Goal: Task Accomplishment & Management: Complete application form

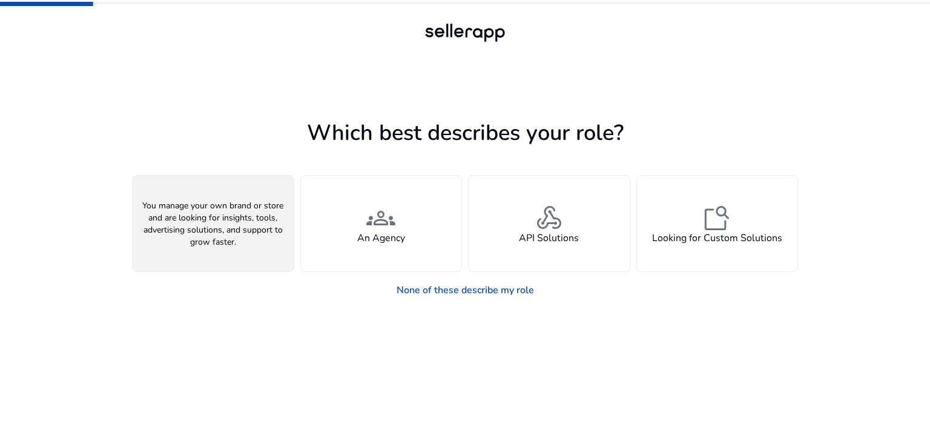
click at [233, 237] on div "person A Seller" at bounding box center [213, 224] width 161 height 96
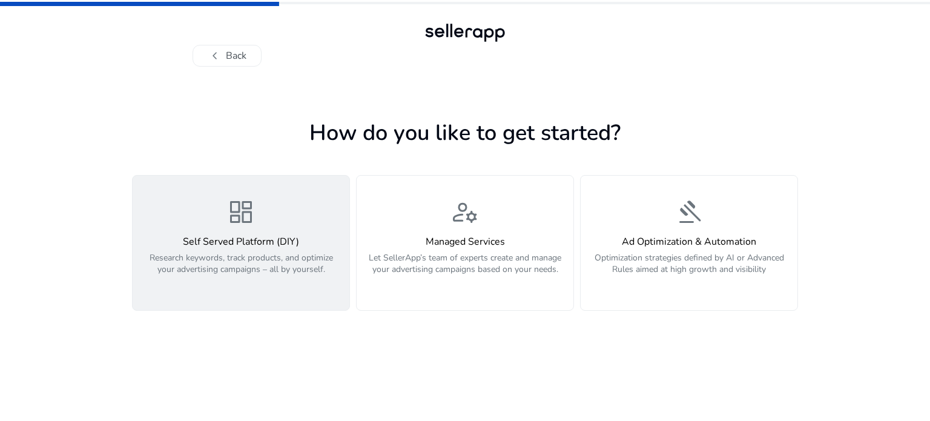
click at [303, 231] on div "dashboard Self Served Platform (DIY) Research keywords, track products, and opt…" at bounding box center [241, 242] width 202 height 91
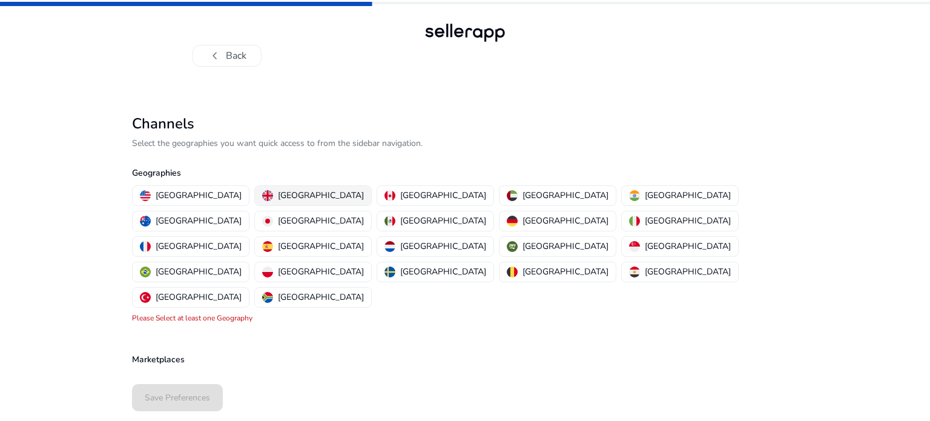
click at [278, 194] on p "United Kingdom" at bounding box center [321, 195] width 86 height 13
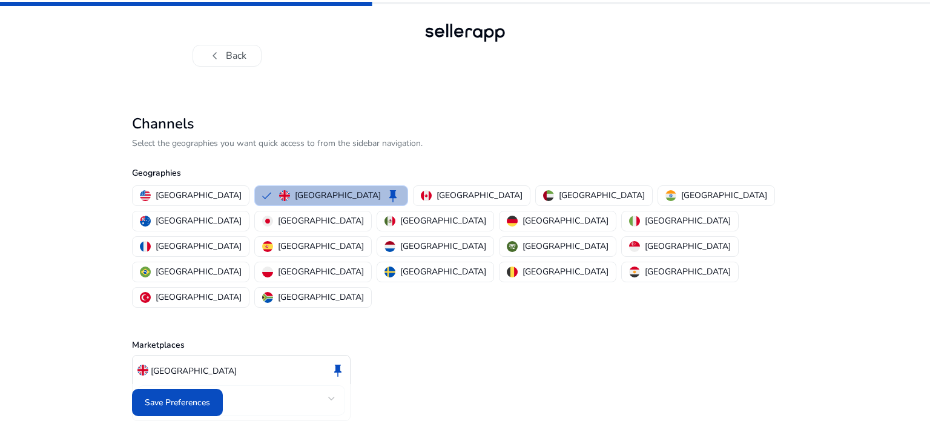
click at [272, 391] on mat-select-trigger "Amazon" at bounding box center [237, 398] width 181 height 15
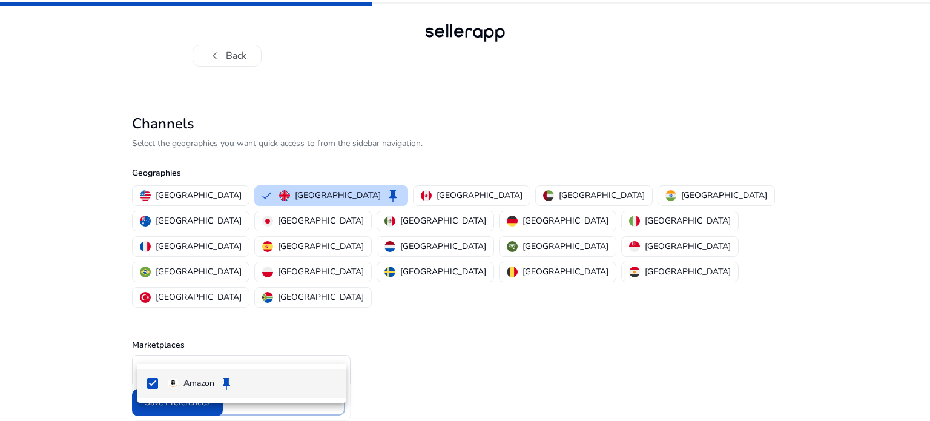
click at [272, 342] on div at bounding box center [465, 210] width 930 height 421
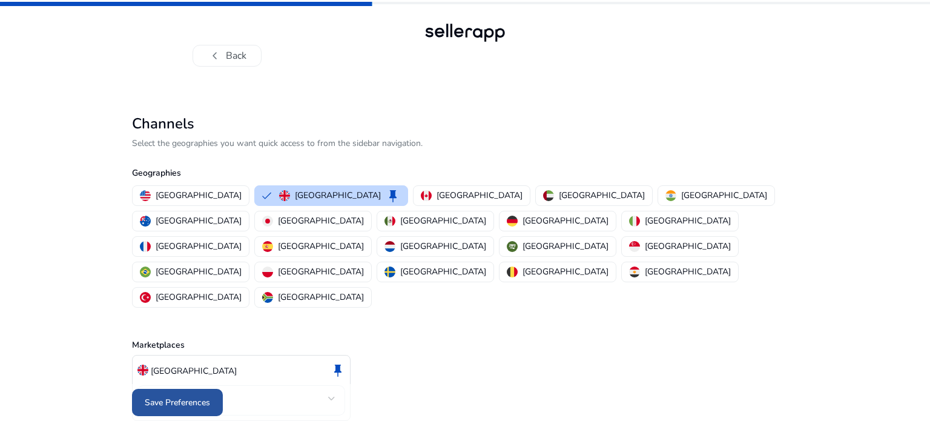
click at [200, 390] on span at bounding box center [177, 402] width 91 height 29
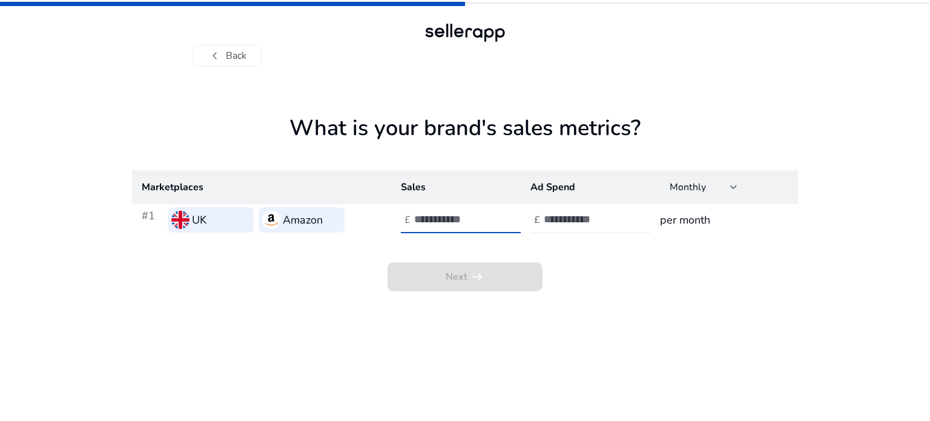
type input "*"
click at [489, 216] on input "*" at bounding box center [455, 219] width 82 height 13
type input "*"
click at [514, 242] on div "Next arrow_right_alt" at bounding box center [465, 264] width 666 height 56
click at [560, 217] on input "number" at bounding box center [585, 219] width 82 height 13
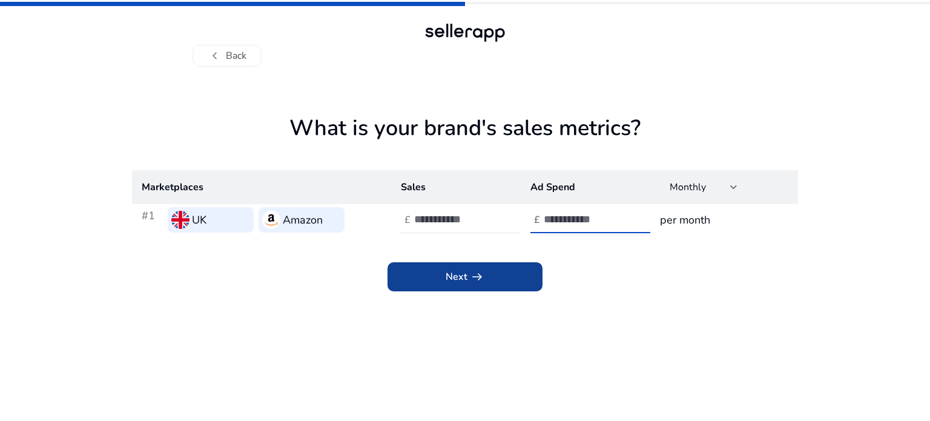
type input "*"
click at [500, 270] on span at bounding box center [465, 276] width 155 height 29
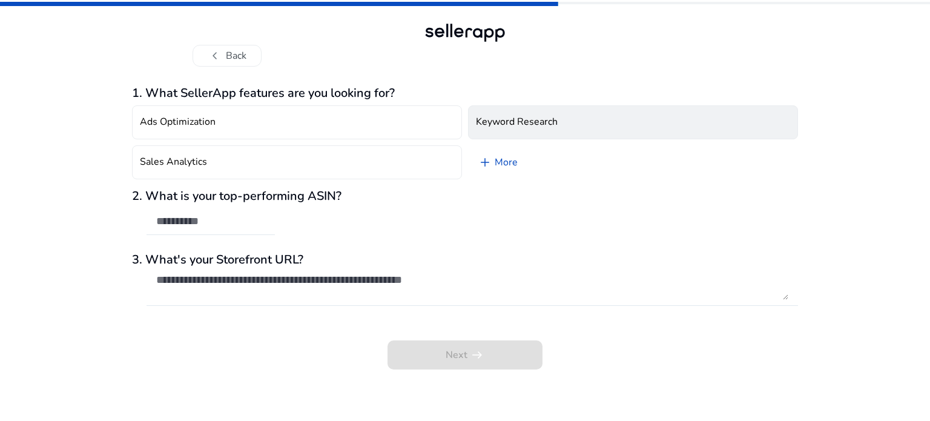
click at [514, 125] on h4 "Keyword Research" at bounding box center [517, 122] width 82 height 12
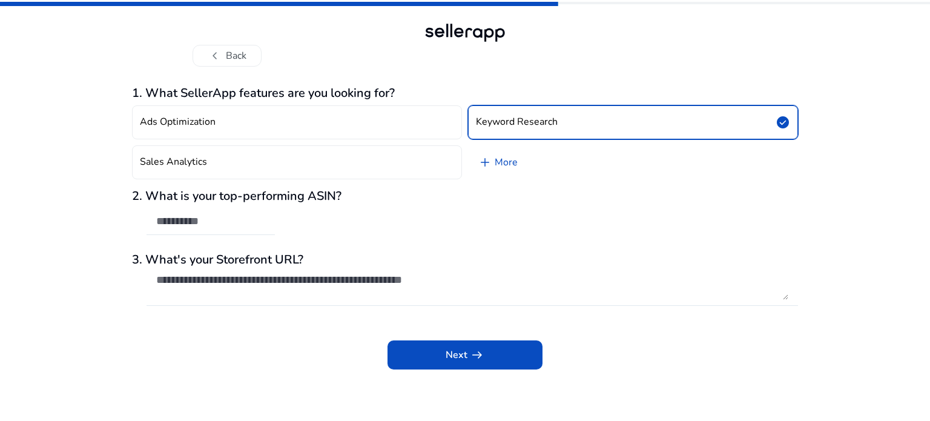
click at [419, 212] on div "2. What is your top-performing ASIN?" at bounding box center [465, 218] width 666 height 59
click at [415, 217] on div "2. What is your top-performing ASIN?" at bounding box center [465, 218] width 666 height 59
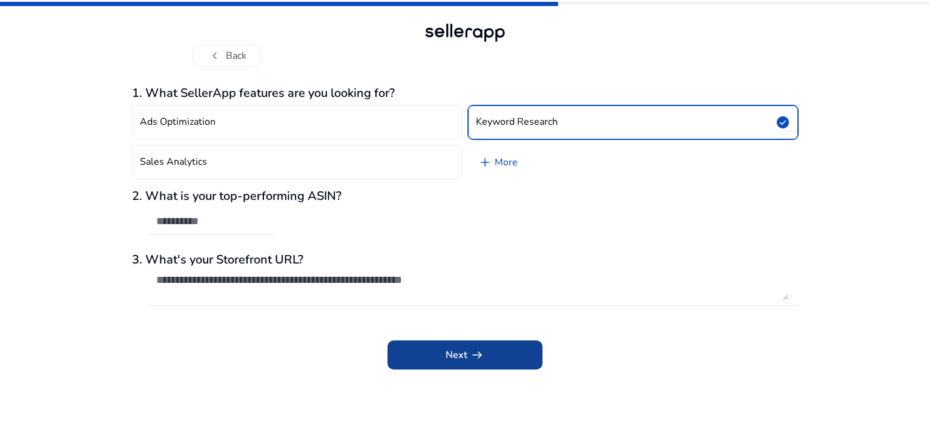
click at [481, 350] on span "arrow_right_alt" at bounding box center [477, 355] width 15 height 15
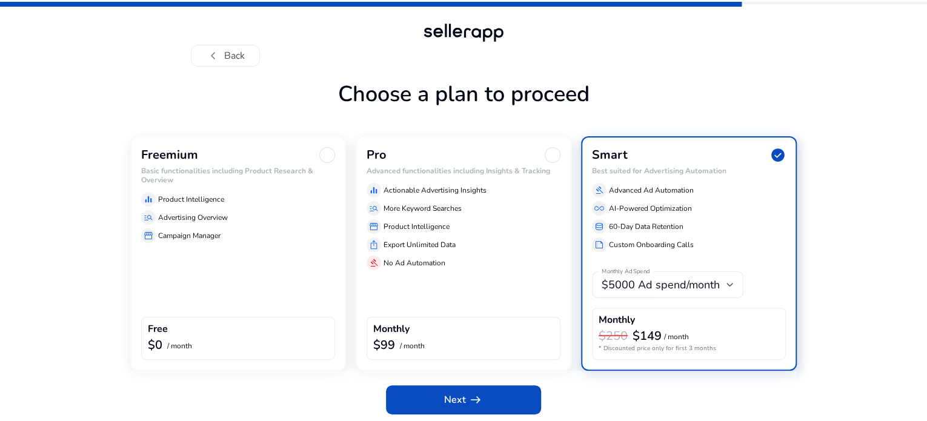
scroll to position [41, 0]
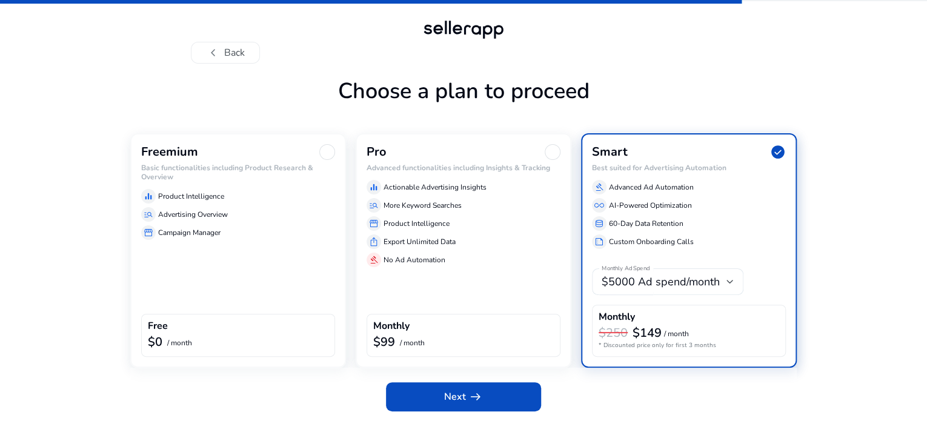
click at [245, 277] on div "Freemium Basic functionalities including Product Research & Overview equalizer …" at bounding box center [238, 250] width 216 height 234
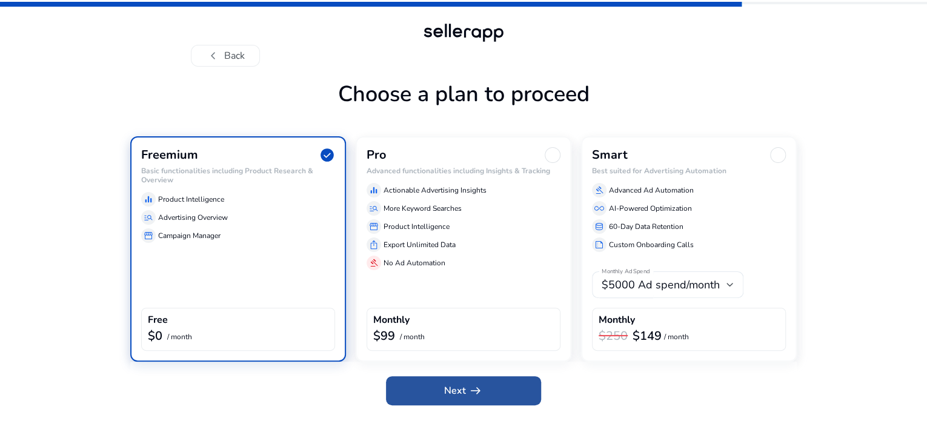
click at [446, 392] on span "Next arrow_right_alt" at bounding box center [463, 390] width 39 height 15
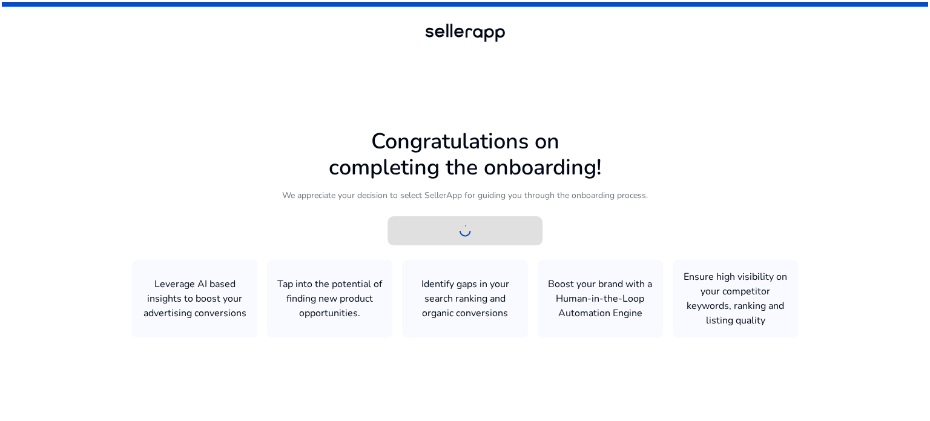
scroll to position [0, 0]
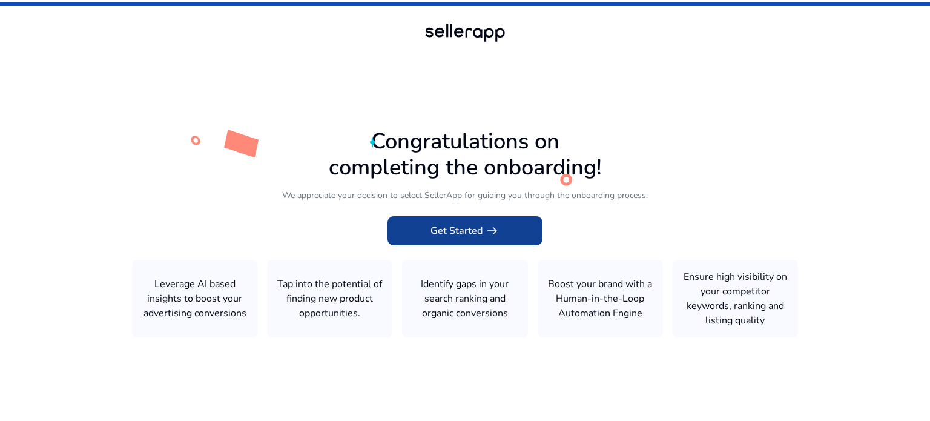
click at [494, 230] on span "arrow_right_alt" at bounding box center [492, 231] width 15 height 15
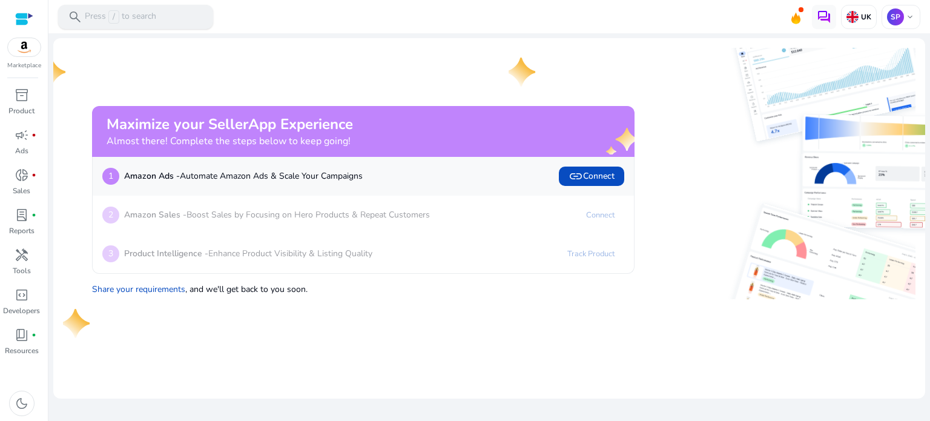
click at [155, 12] on p "Press / to search" at bounding box center [120, 16] width 71 height 13
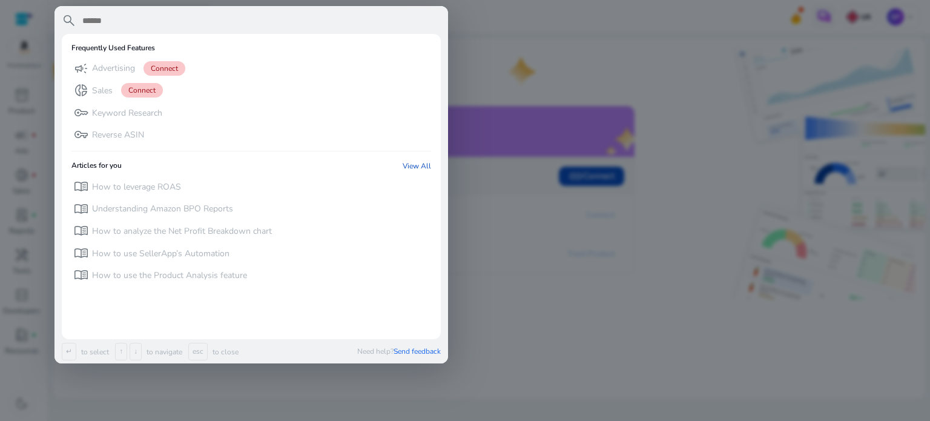
click at [43, 65] on div at bounding box center [465, 210] width 930 height 421
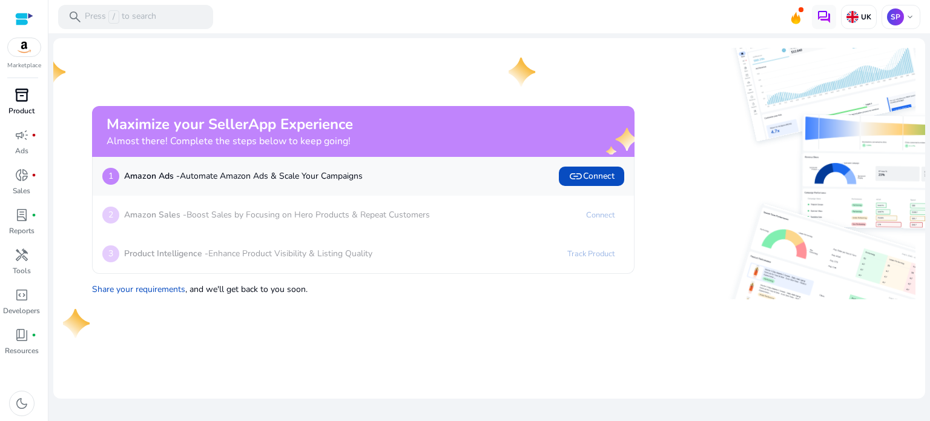
click at [26, 101] on span "inventory_2" at bounding box center [22, 95] width 15 height 15
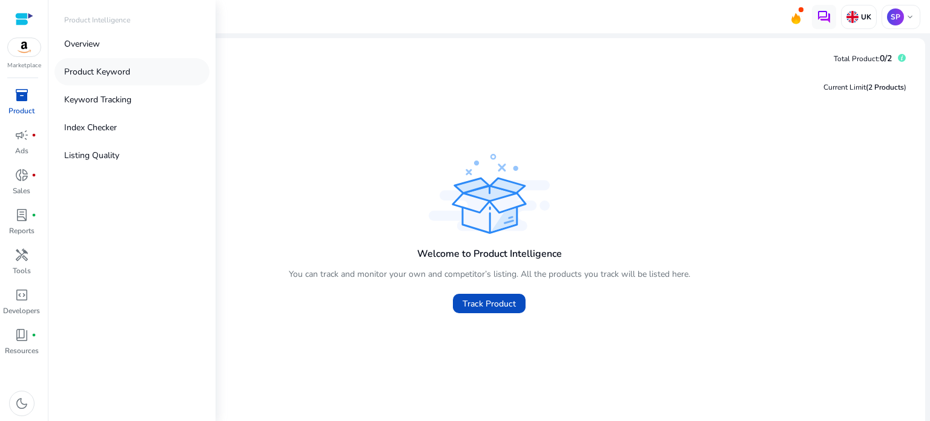
click at [110, 64] on link "Product Keyword" at bounding box center [132, 71] width 155 height 27
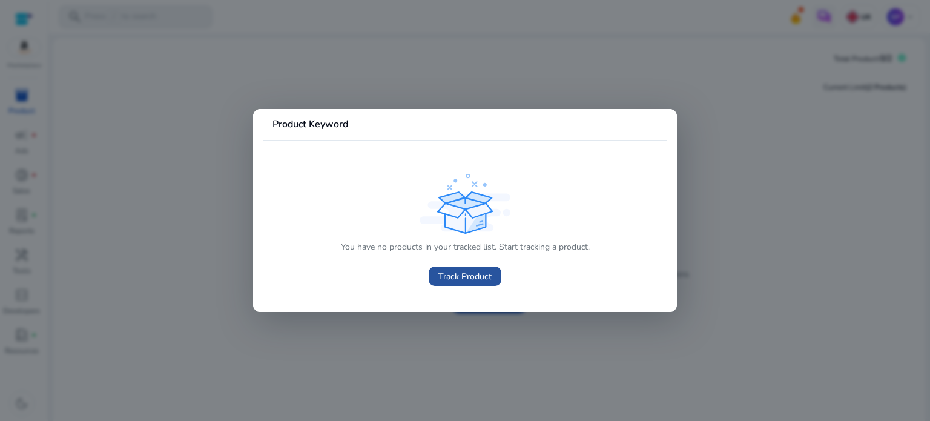
click at [483, 269] on span at bounding box center [465, 276] width 73 height 29
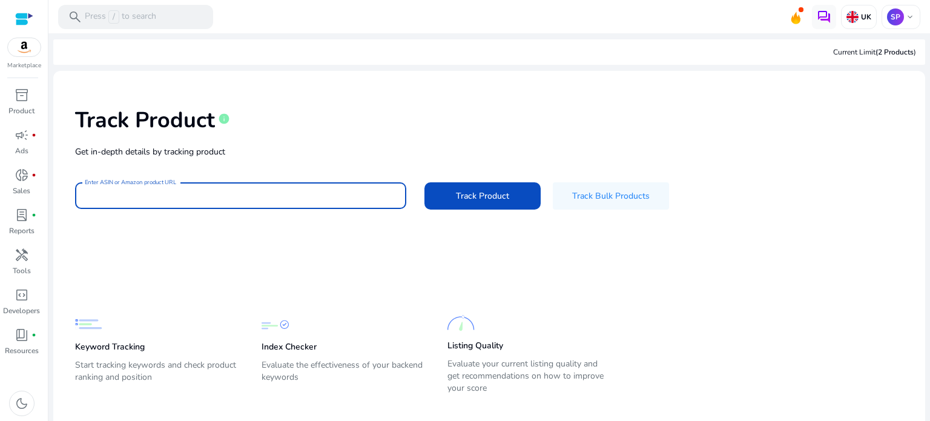
click at [237, 195] on input "Enter ASIN or Amazon product URL" at bounding box center [241, 195] width 312 height 13
